Goal: Browse casually

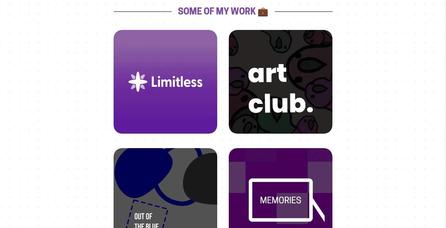
scroll to position [181, 0]
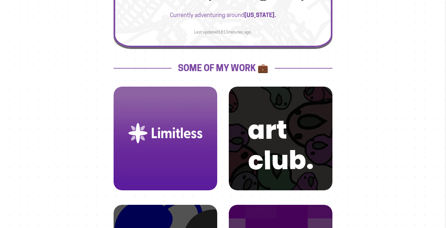
click at [179, 107] on img at bounding box center [165, 133] width 88 height 88
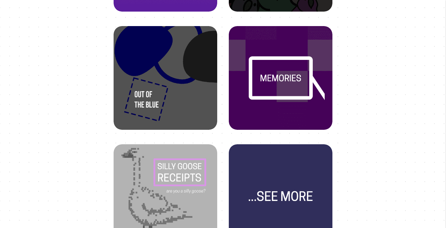
scroll to position [411, 0]
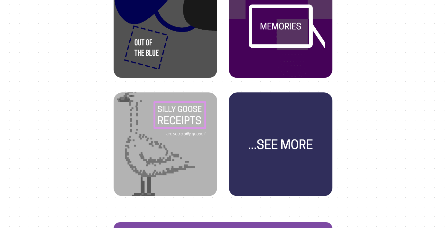
click at [171, 153] on img at bounding box center [165, 139] width 88 height 88
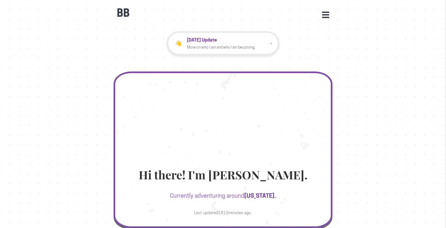
scroll to position [411, 0]
